Goal: Find specific page/section: Find specific page/section

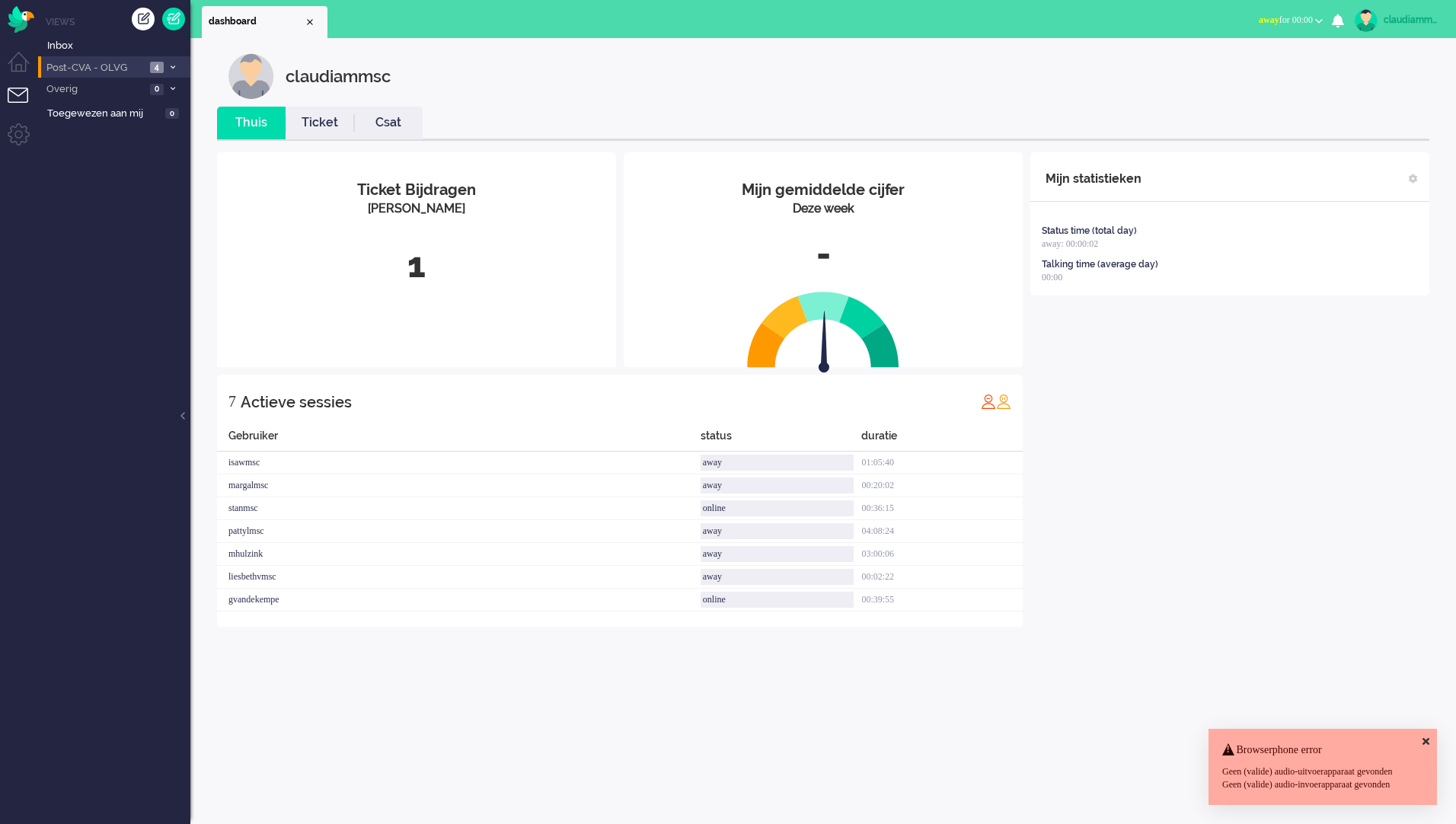
click at [94, 67] on span "Post-CVA - OLVG" at bounding box center [94, 68] width 101 height 14
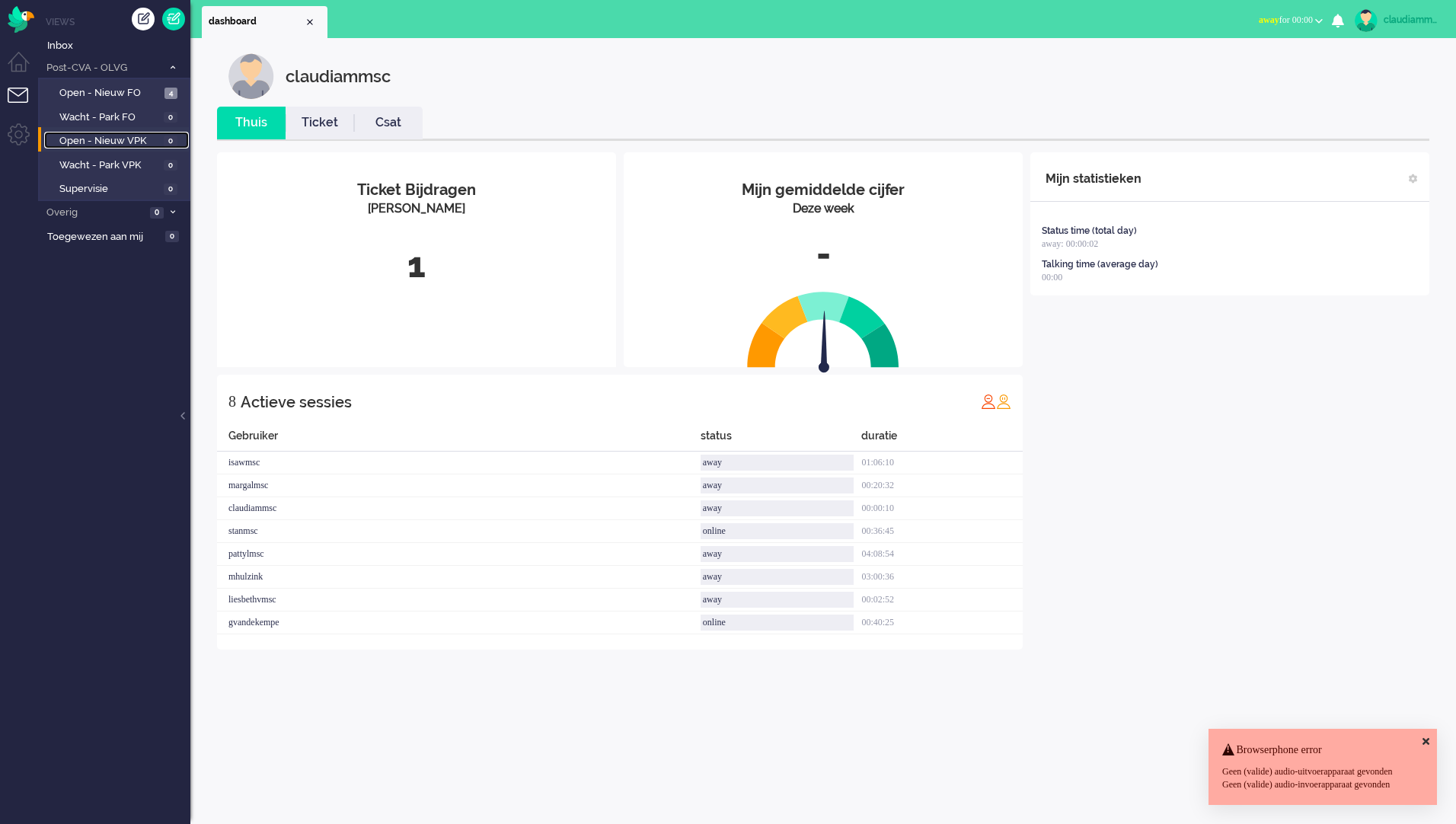
click at [119, 134] on span "Open - Nieuw VPK" at bounding box center [110, 140] width 100 height 14
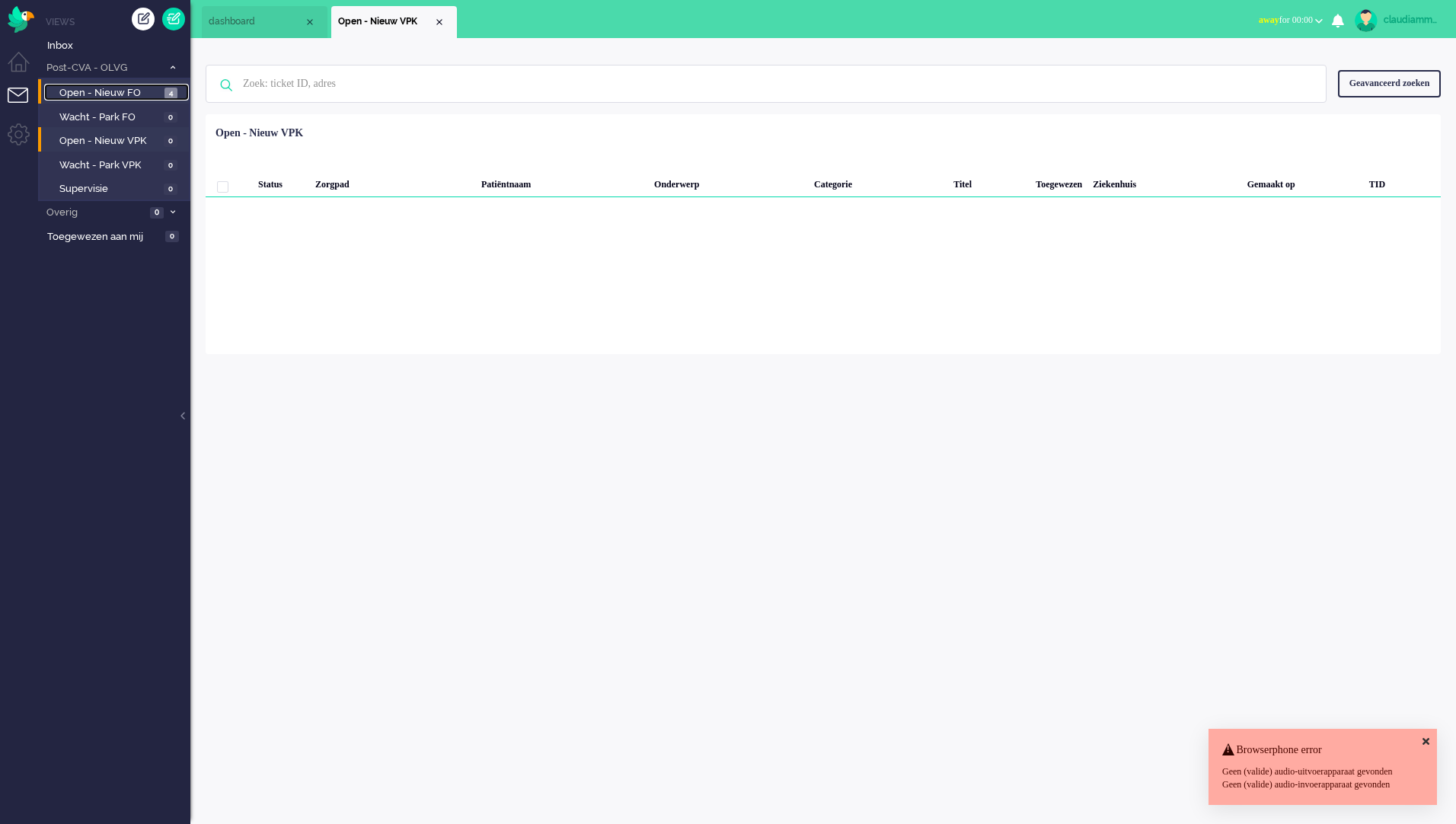
click at [115, 89] on span "Open - Nieuw FO" at bounding box center [110, 93] width 101 height 14
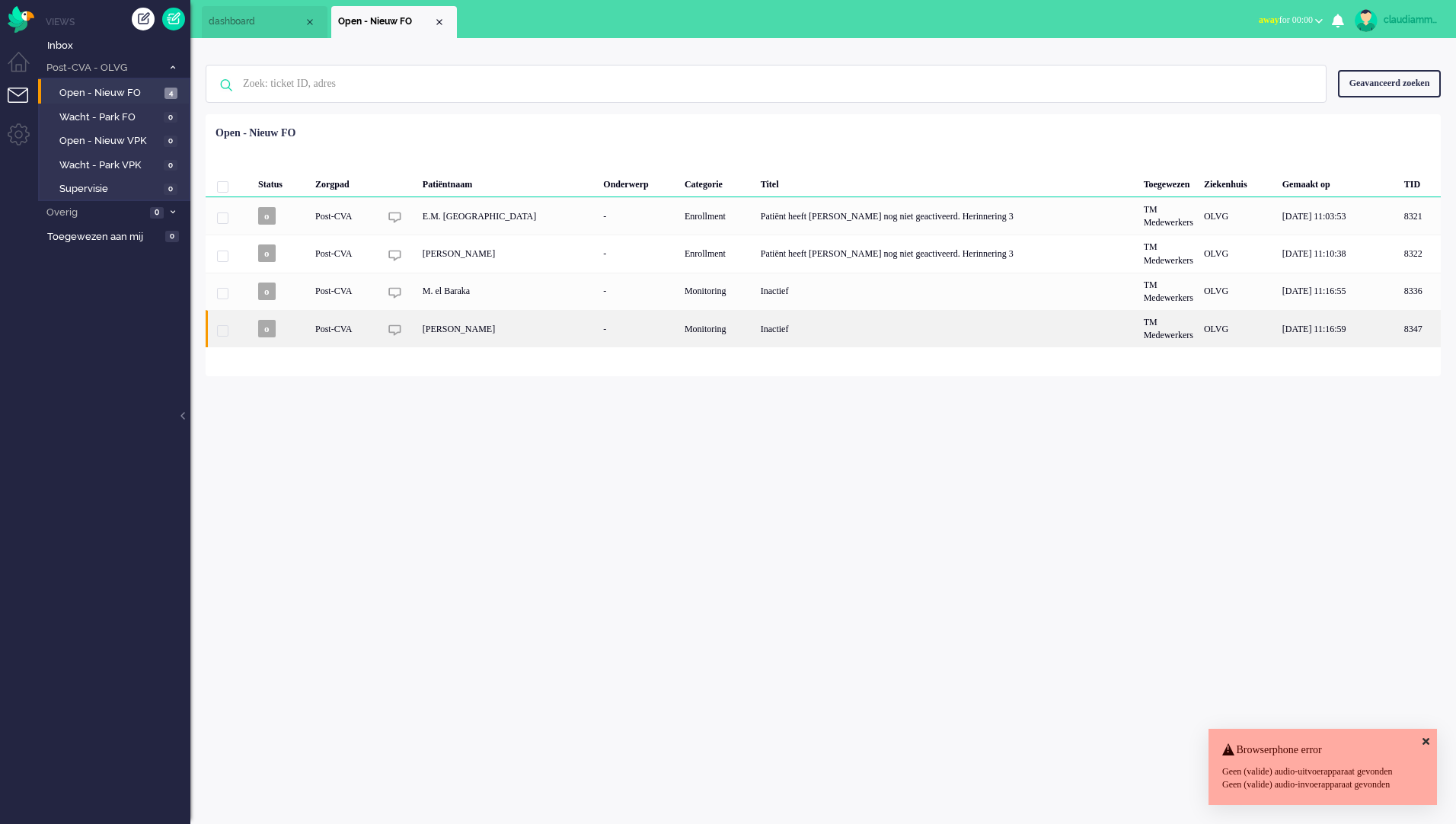
click at [756, 332] on div "Inactief" at bounding box center [947, 329] width 383 height 37
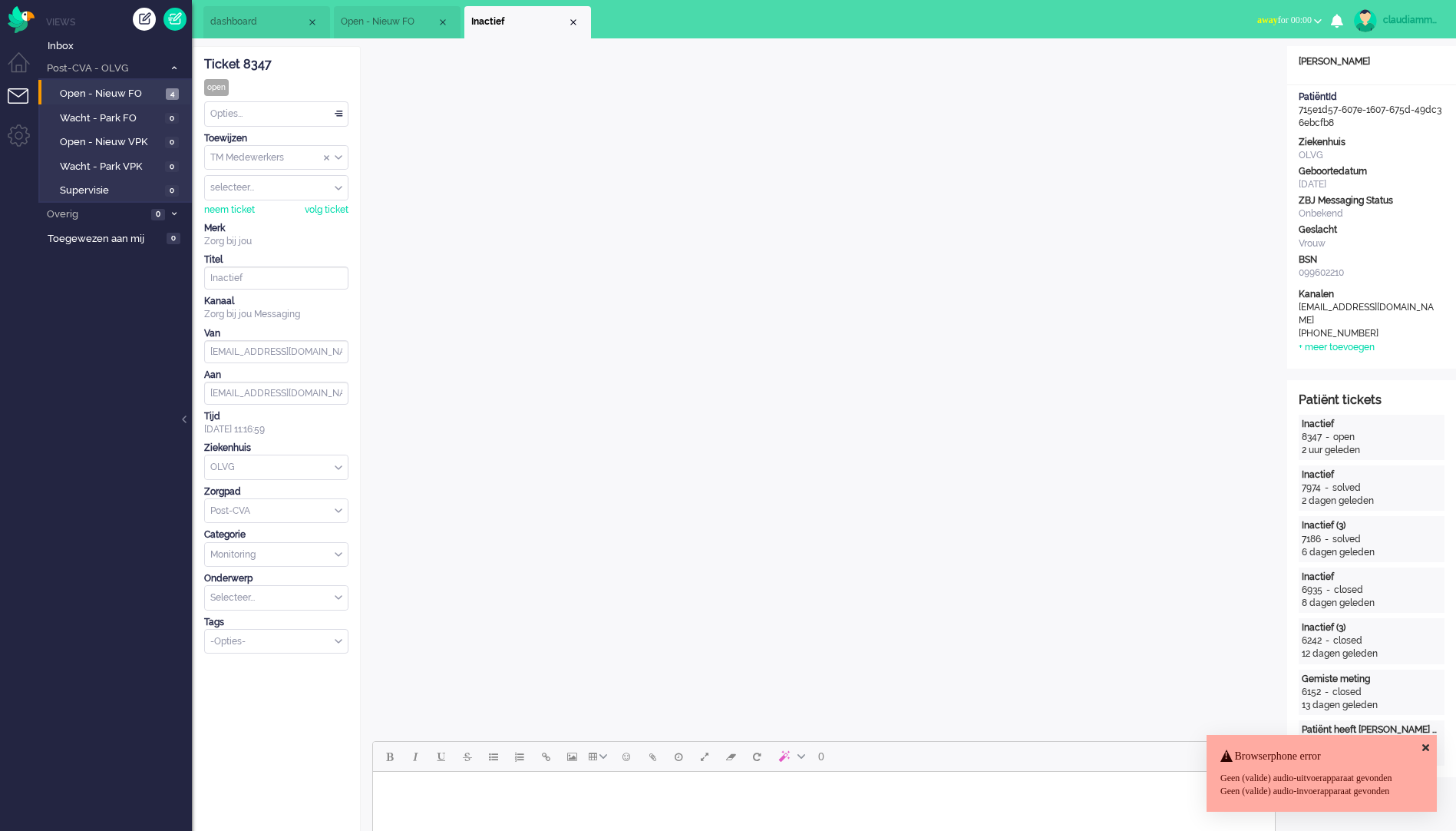
click at [1427, 743] on icon at bounding box center [1426, 748] width 7 height 10
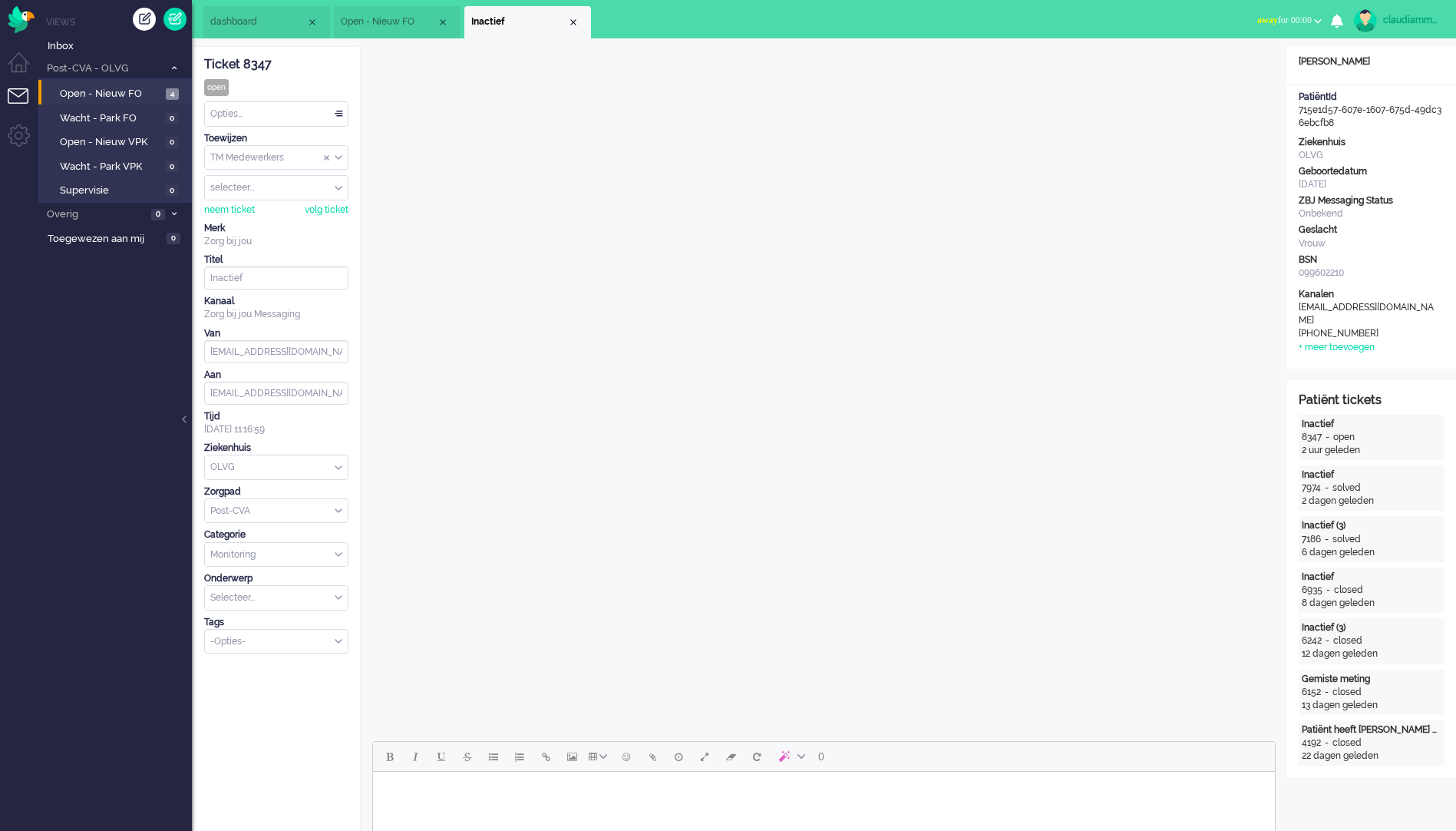
click at [1320, 21] on b "button" at bounding box center [1318, 21] width 8 height 5
click at [1090, 11] on ul "dashboard Open - Nieuw FO Inactief" at bounding box center [674, 19] width 942 height 39
